Goal: Information Seeking & Learning: Learn about a topic

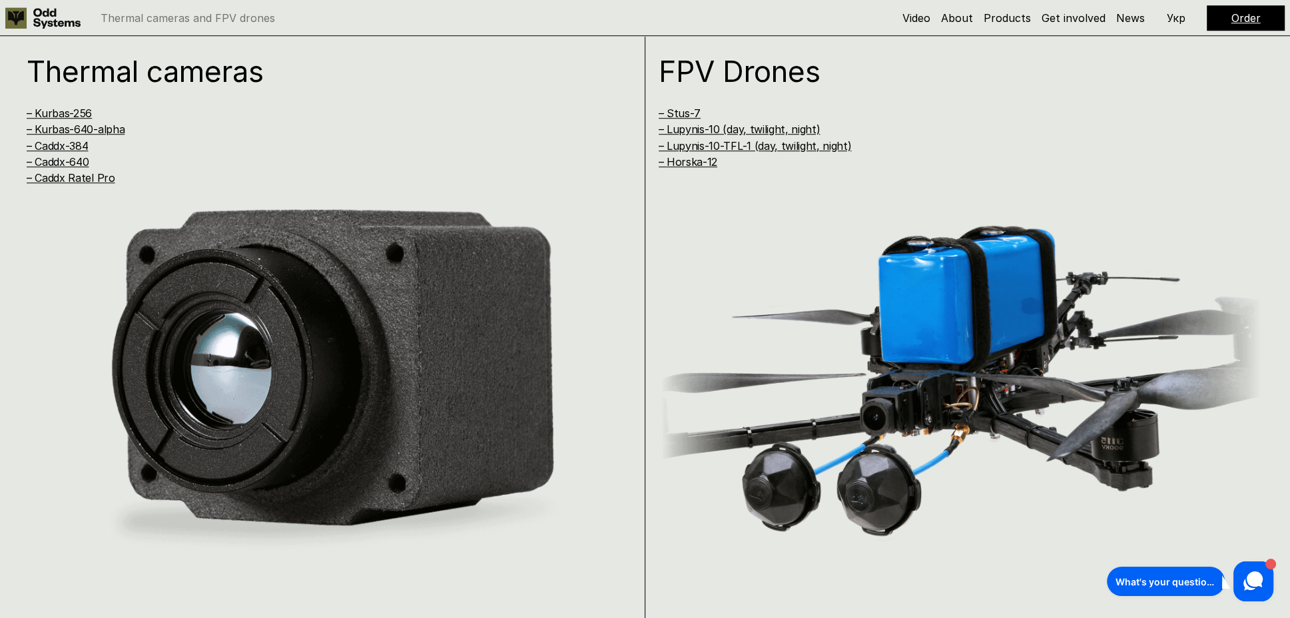
scroll to position [1199, 0]
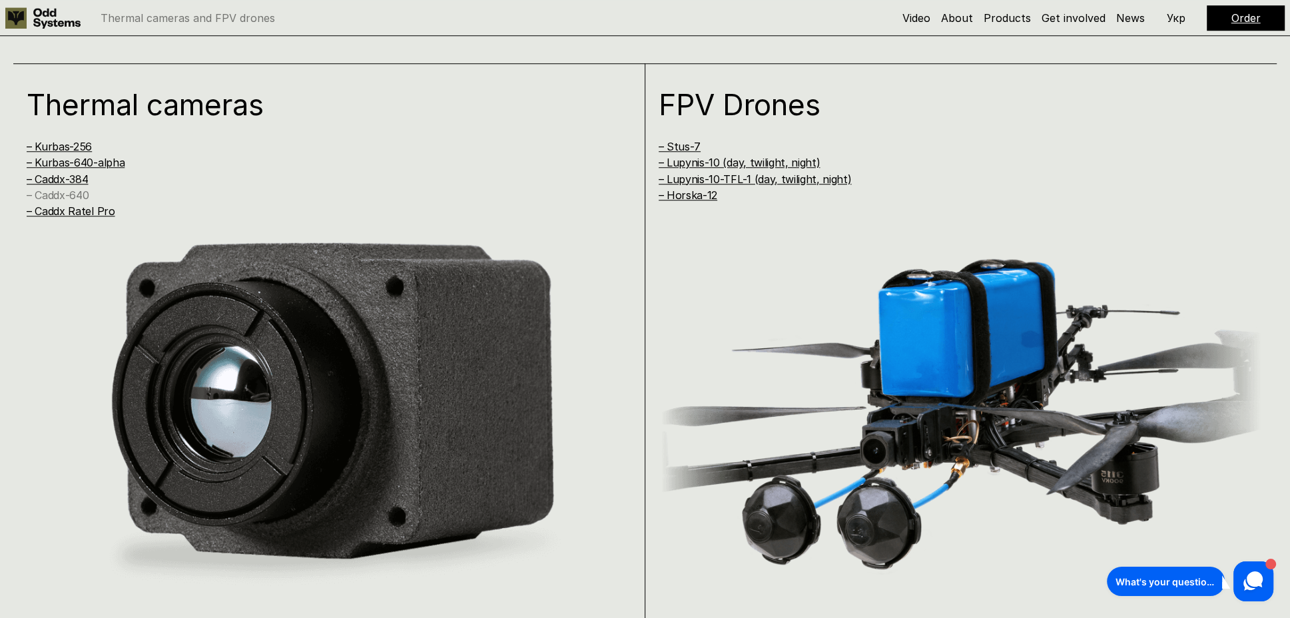
click at [81, 194] on link "– Caddx-640" at bounding box center [58, 194] width 62 height 13
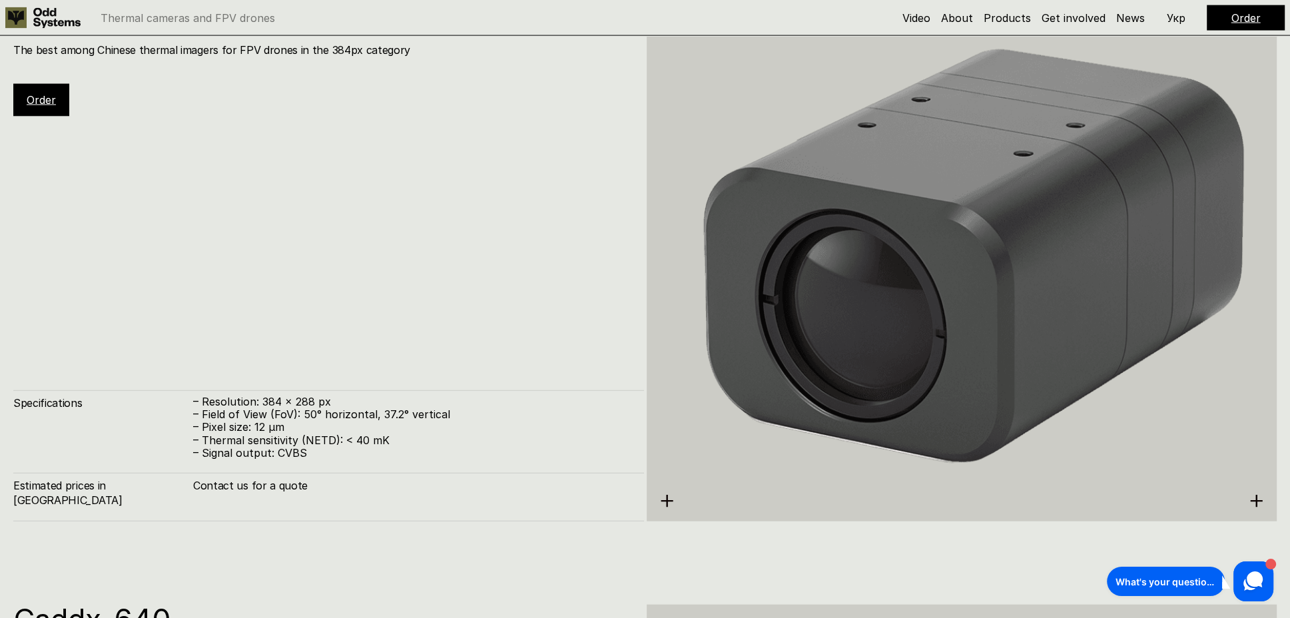
scroll to position [2988, 0]
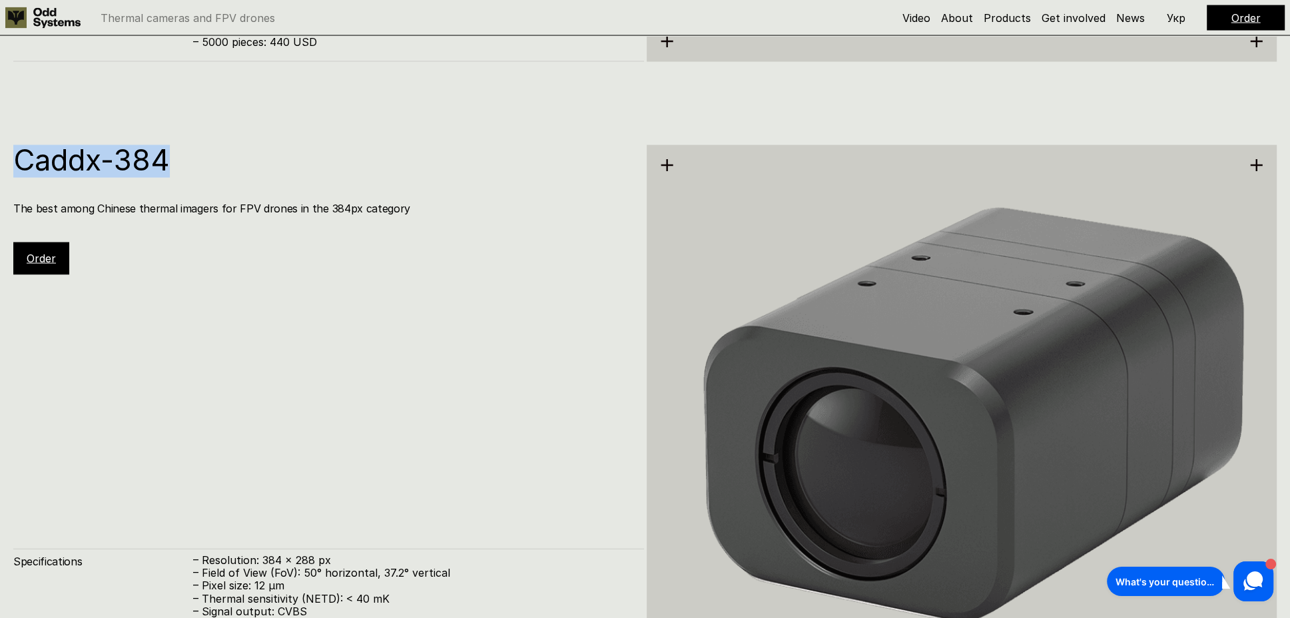
drag, startPoint x: 17, startPoint y: 158, endPoint x: 174, endPoint y: 156, distance: 157.9
click at [174, 156] on h1 "Caddx-384" at bounding box center [321, 159] width 617 height 29
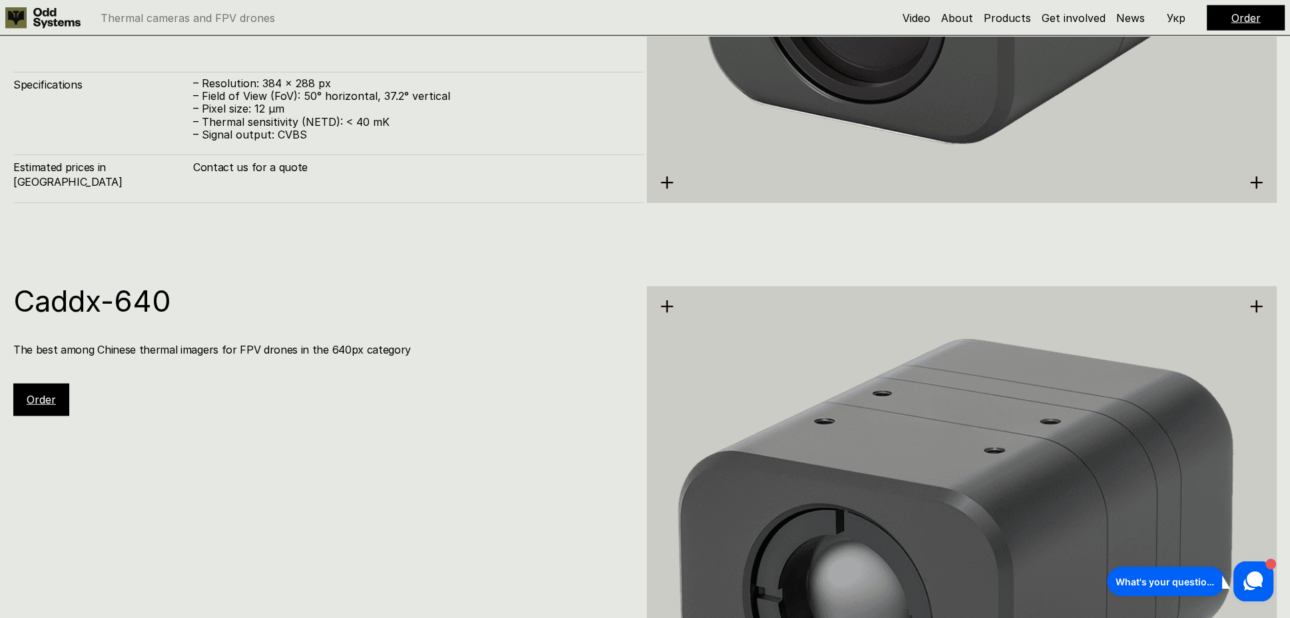
scroll to position [3467, 0]
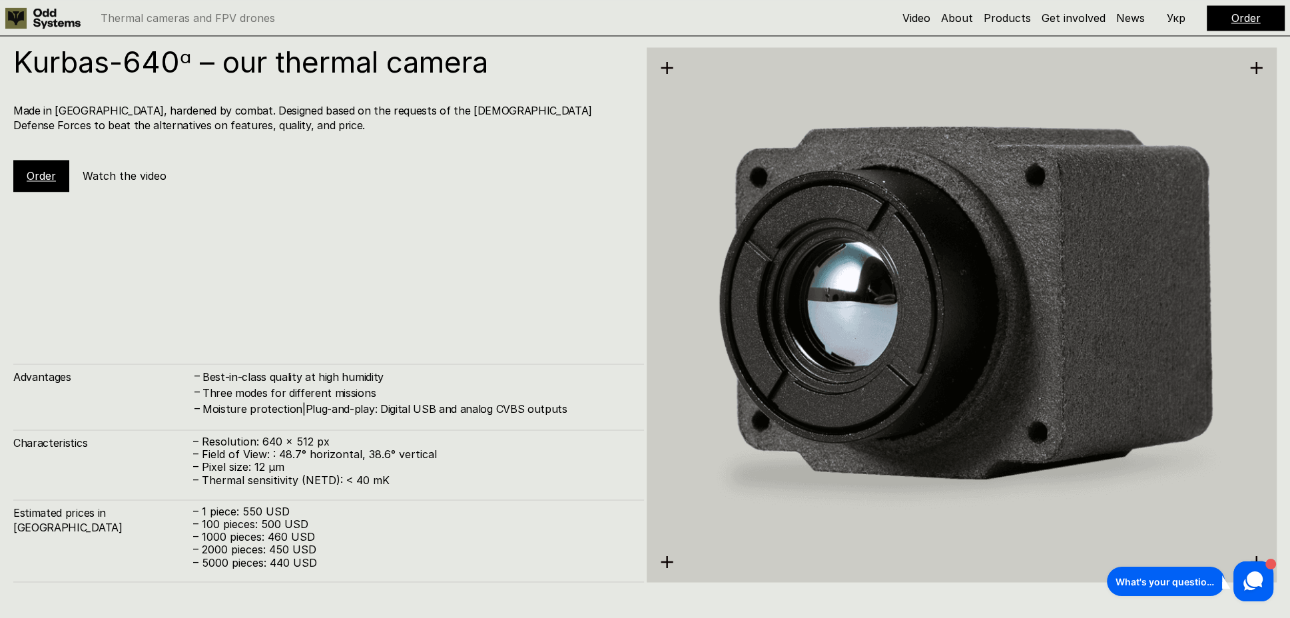
scroll to position [2471, 0]
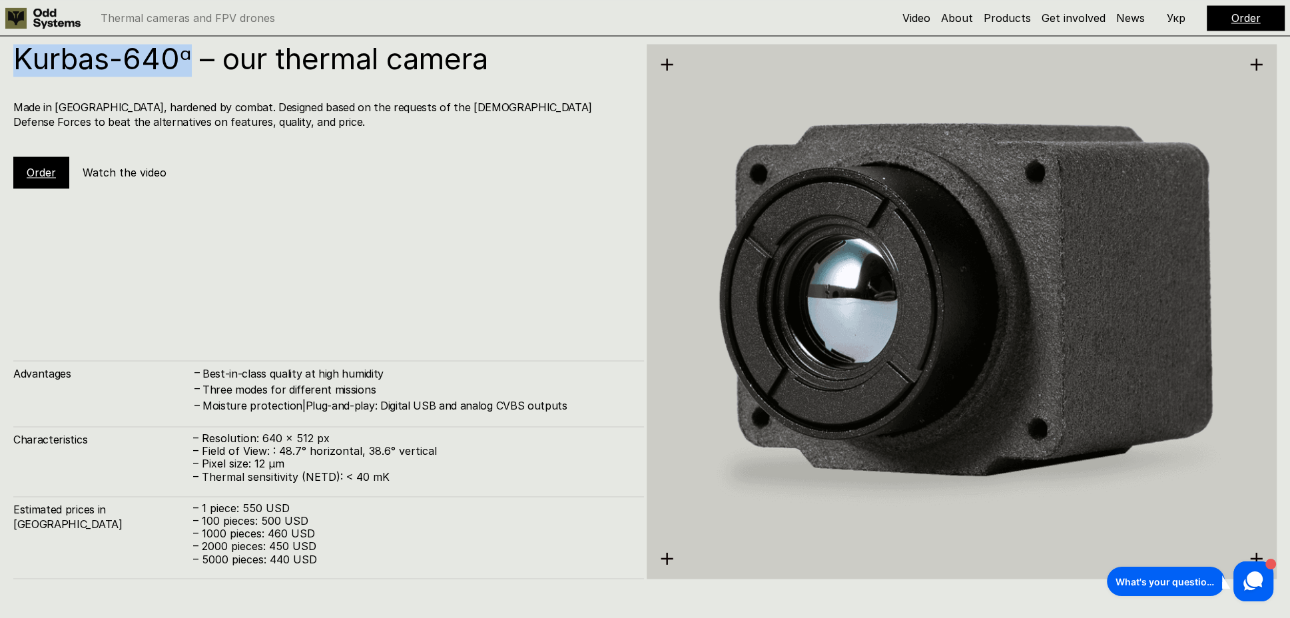
drag, startPoint x: 11, startPoint y: 53, endPoint x: 190, endPoint y: 49, distance: 178.5
click at [190, 49] on div "Kurbas-640ᵅ – our thermal camera Made in Ukraine, hardened by combat. Designed …" at bounding box center [645, 310] width 1290 height 618
copy h1 "Kurbas-640ᵅ"
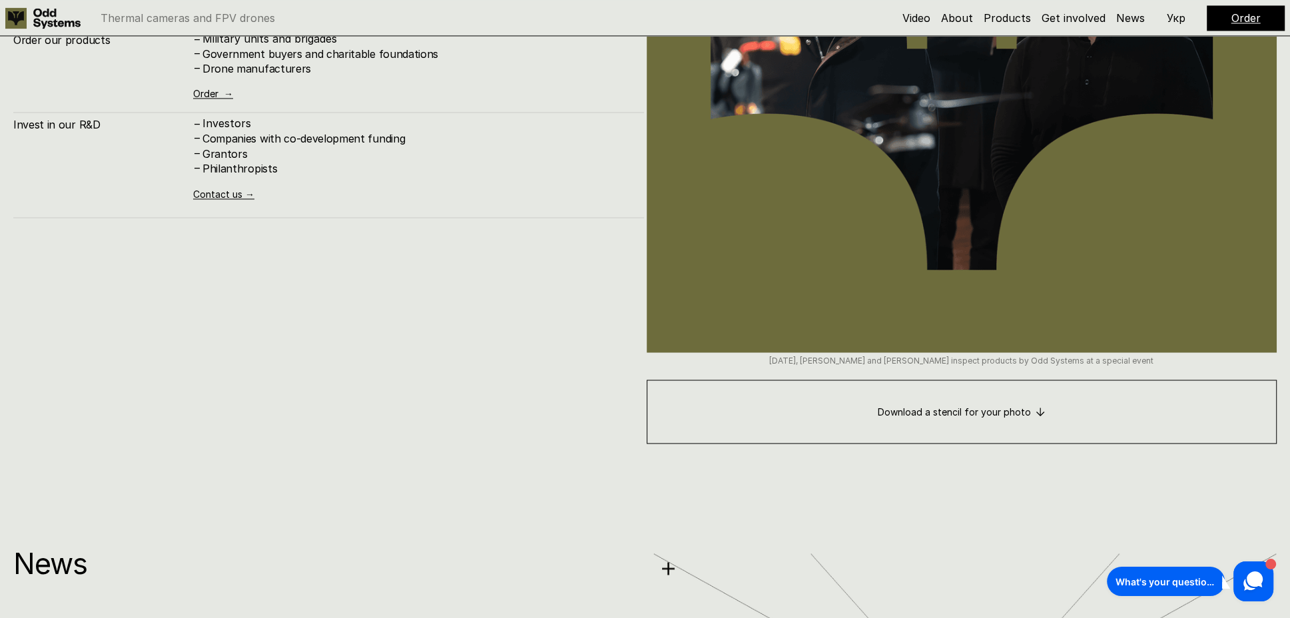
scroll to position [7426, 0]
